Goal: Task Accomplishment & Management: Complete application form

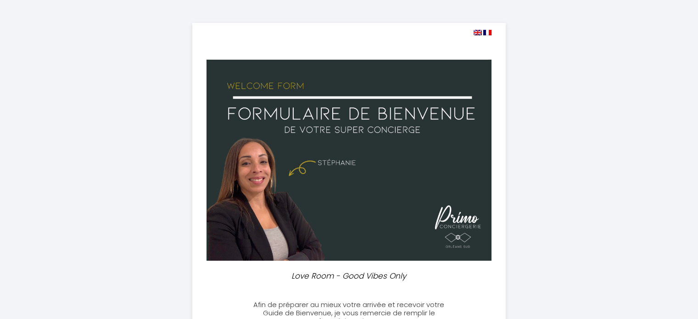
select select
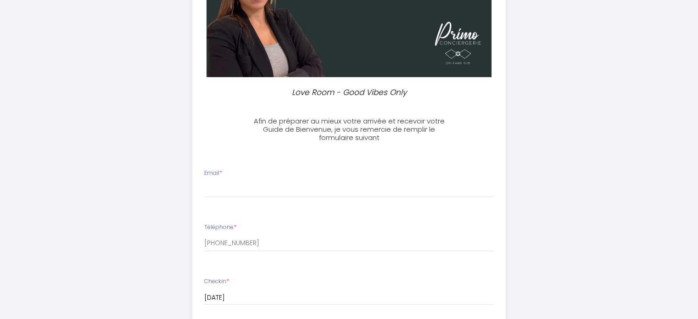
scroll to position [186, 0]
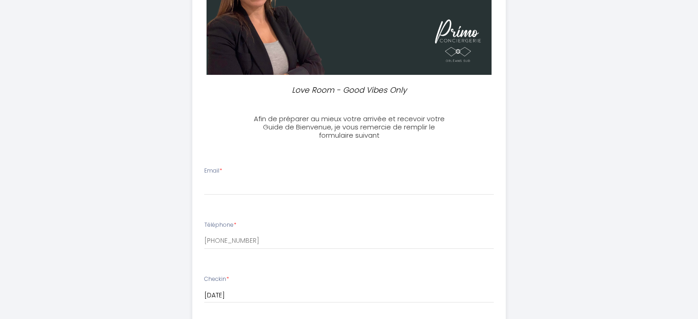
click at [277, 205] on li "Email *" at bounding box center [349, 185] width 312 height 49
drag, startPoint x: 277, startPoint y: 205, endPoint x: 217, endPoint y: 203, distance: 60.6
click at [217, 203] on li "Email *" at bounding box center [349, 185] width 312 height 49
click at [222, 195] on li "Email *" at bounding box center [349, 185] width 312 height 49
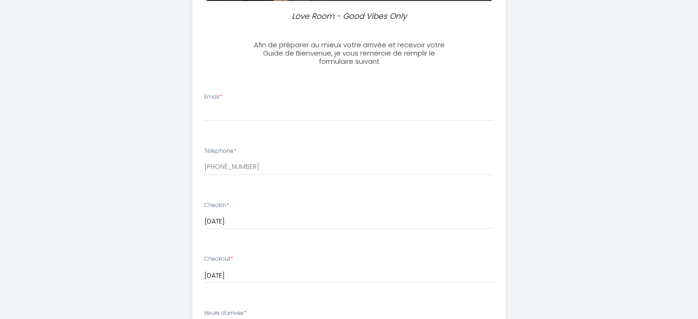
scroll to position [259, 0]
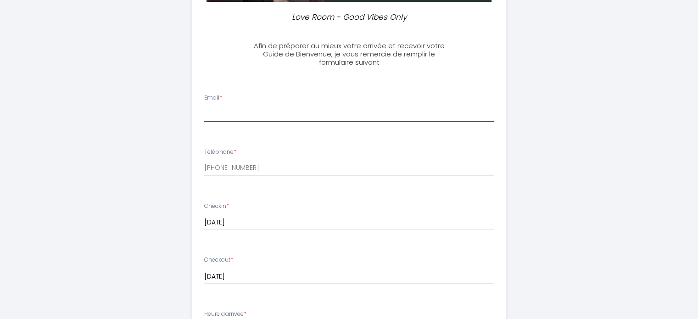
click at [222, 115] on input "Email *" at bounding box center [349, 114] width 290 height 17
type input "[EMAIL_ADDRESS][DOMAIN_NAME]"
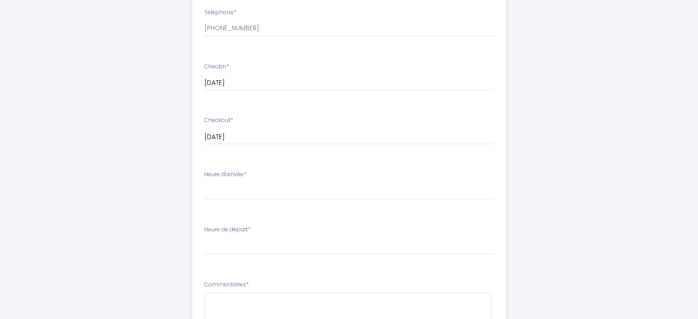
scroll to position [402, 0]
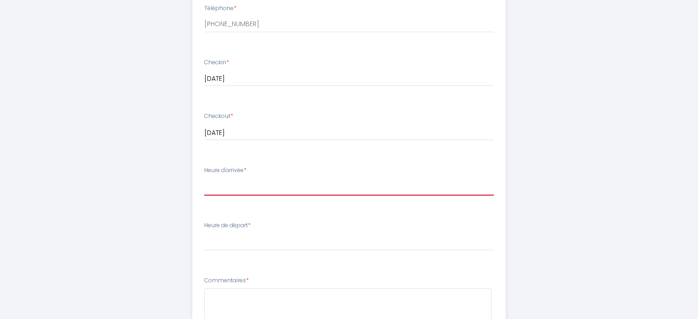
click at [227, 183] on select "16:00 16:30 17:00 17:30 18:00 18:30 19:00 19:30 20:00 20:30 21:00 21:30 22:00 2…" at bounding box center [349, 186] width 290 height 17
click at [223, 184] on select "16:00 16:30 17:00 17:30 18:00 18:30 19:00 19:30 20:00 20:30 21:00 21:30 22:00 2…" at bounding box center [349, 186] width 290 height 17
select select "18:30"
click at [204, 178] on select "16:00 16:30 17:00 17:30 18:00 18:30 19:00 19:30 20:00 20:30 21:00 21:30 22:00 2…" at bounding box center [349, 186] width 290 height 17
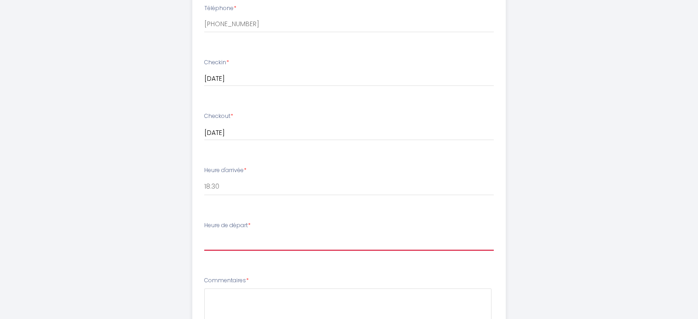
click at [226, 238] on select "00:00 00:30 01:00 01:30 02:00 02:30 03:00 03:30 04:00 04:30 05:00 05:30 06:00 0…" at bounding box center [349, 241] width 290 height 17
select select "10:00"
click at [204, 233] on select "00:00 00:30 01:00 01:30 02:00 02:30 03:00 03:30 04:00 04:30 05:00 05:30 06:00 0…" at bounding box center [349, 241] width 290 height 17
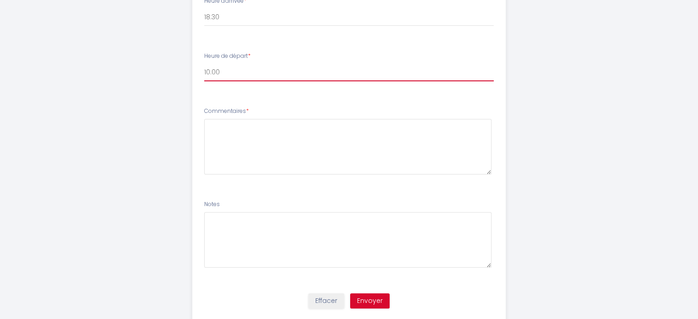
scroll to position [583, 0]
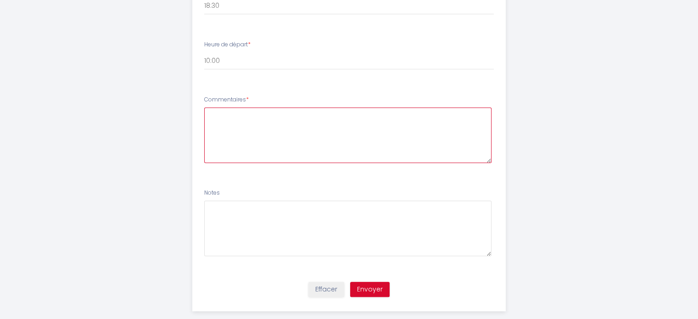
click at [228, 121] on textarea at bounding box center [347, 135] width 287 height 56
type textarea "pas de demande particulière"
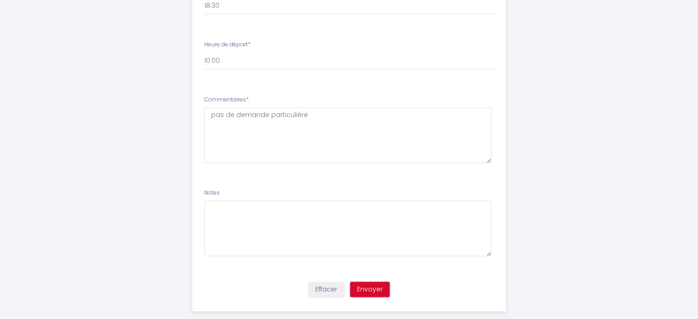
click at [377, 289] on button "Envoyer" at bounding box center [369, 290] width 39 height 16
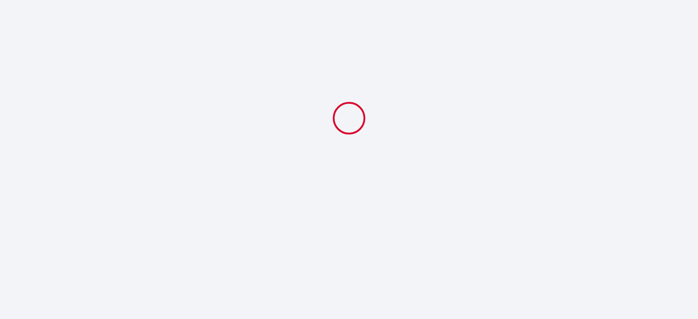
scroll to position [0, 0]
select select "18:30"
select select "10:00"
